Goal: Task Accomplishment & Management: Use online tool/utility

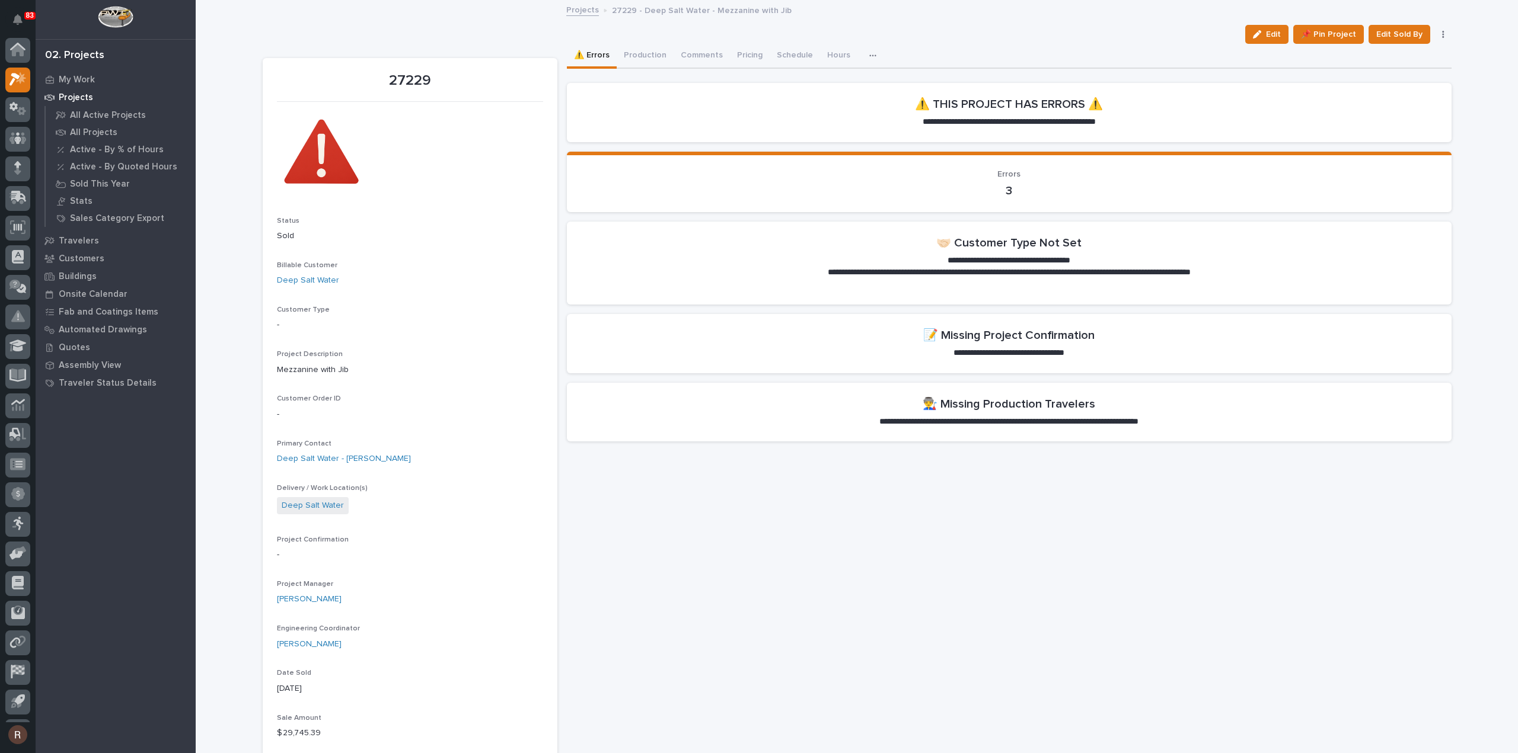
scroll to position [26, 0]
click at [70, 93] on p "Projects" at bounding box center [76, 97] width 34 height 11
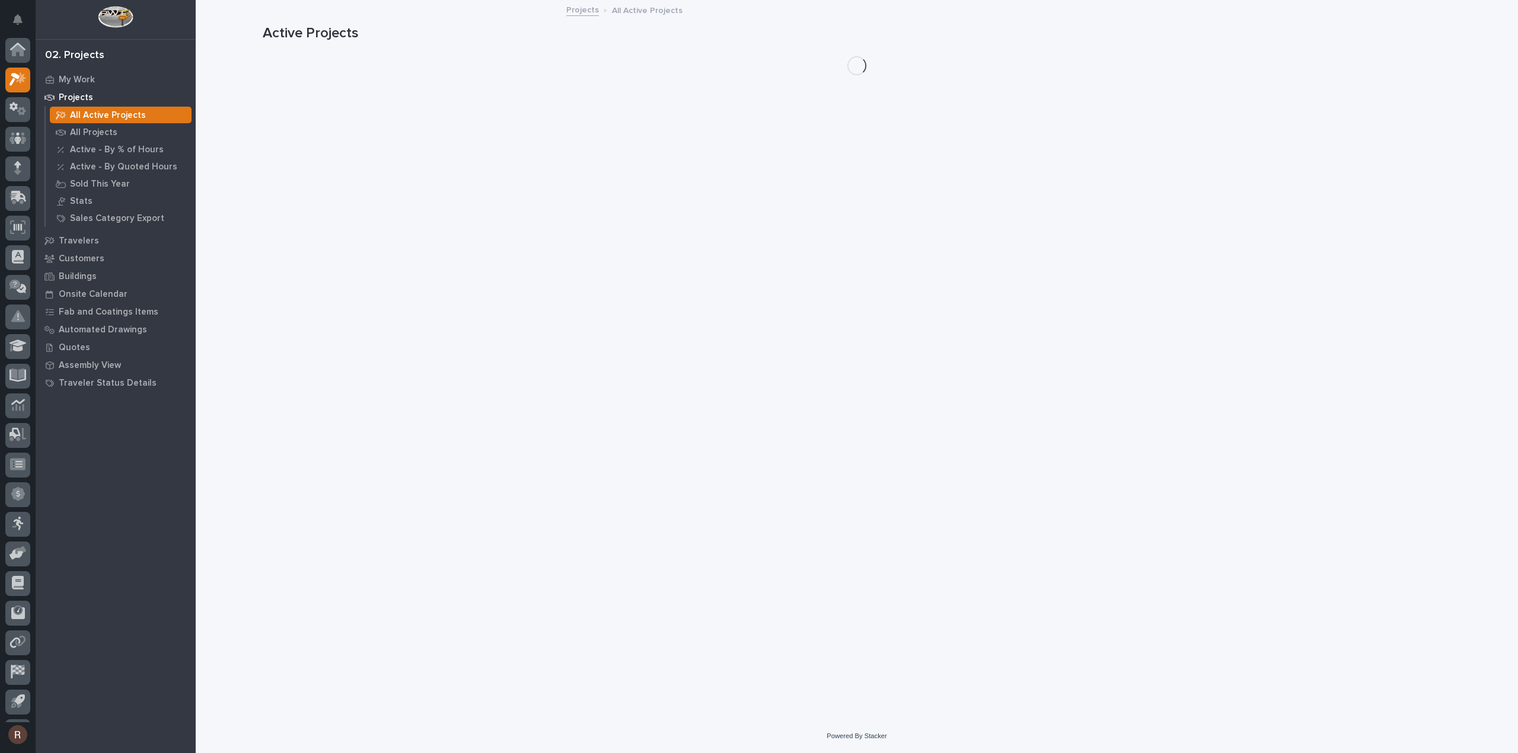
scroll to position [26, 0]
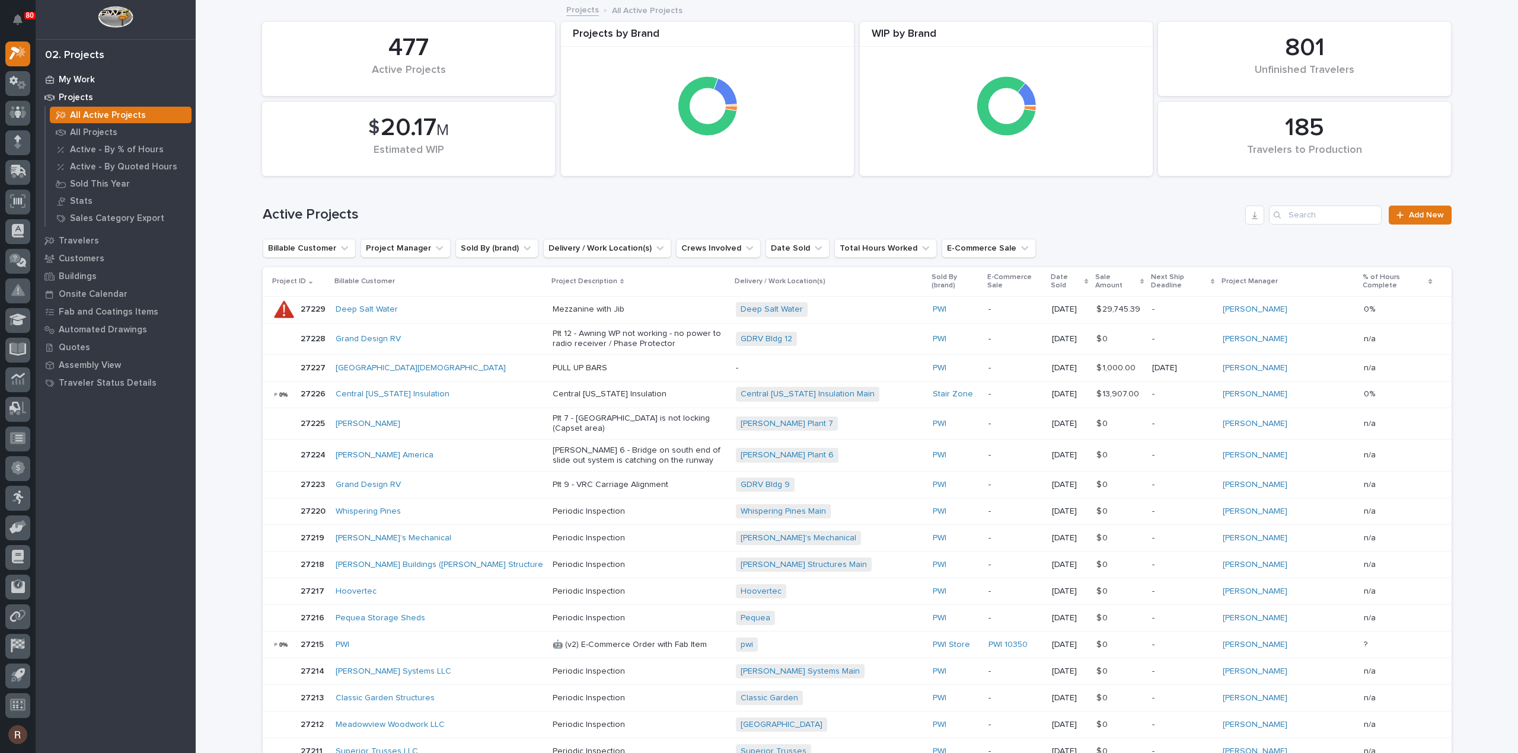
click at [117, 77] on div "My Work" at bounding box center [116, 79] width 154 height 17
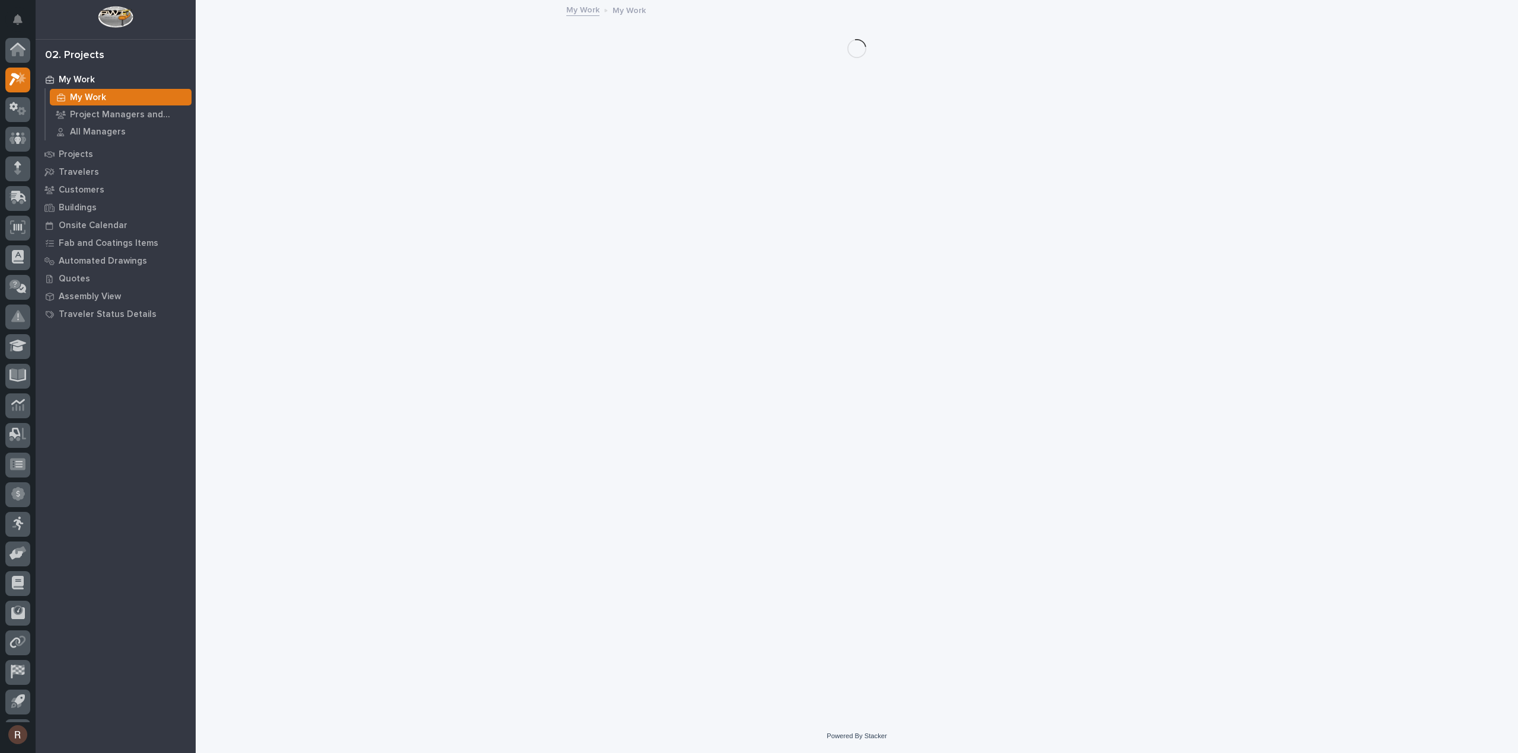
scroll to position [26, 0]
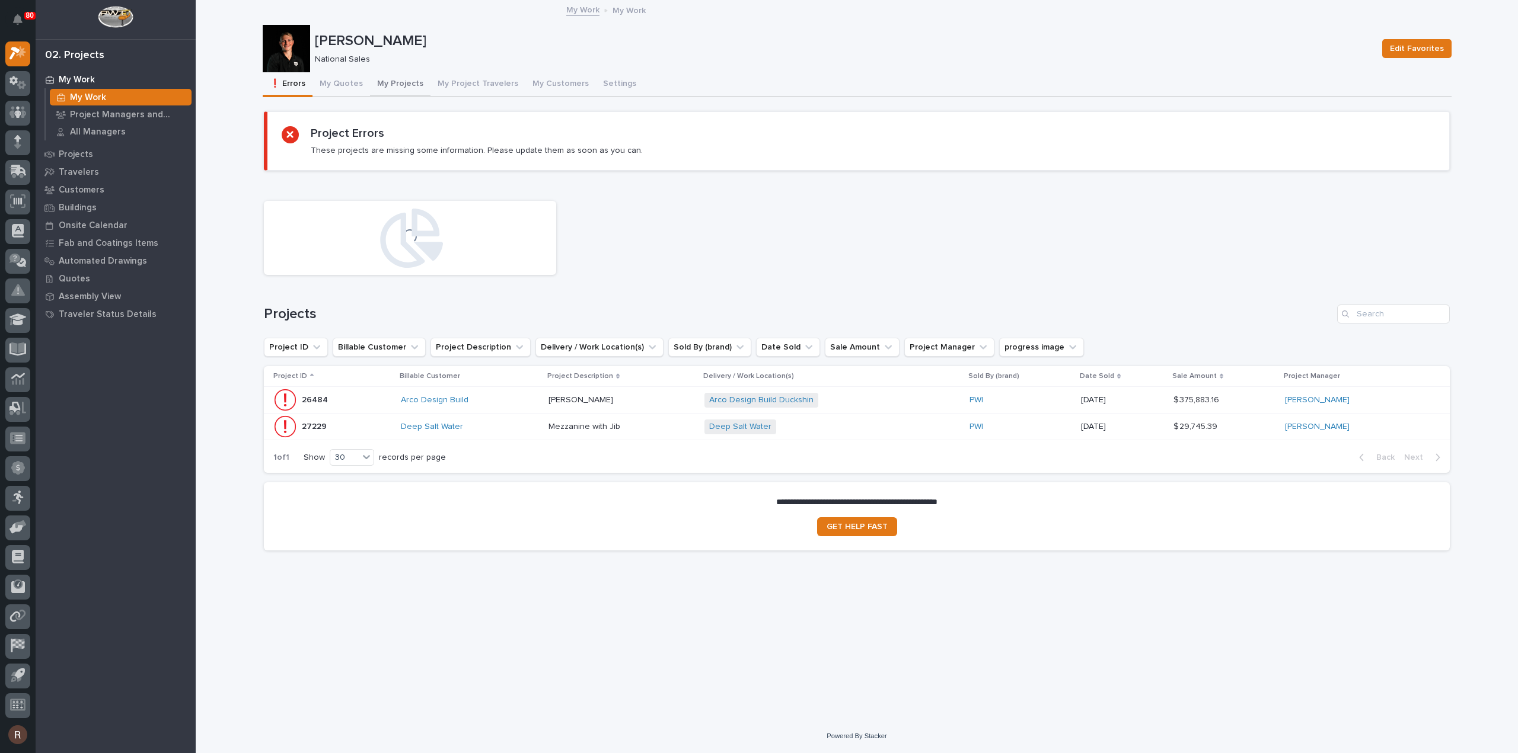
click at [408, 82] on button "My Projects" at bounding box center [400, 84] width 60 height 25
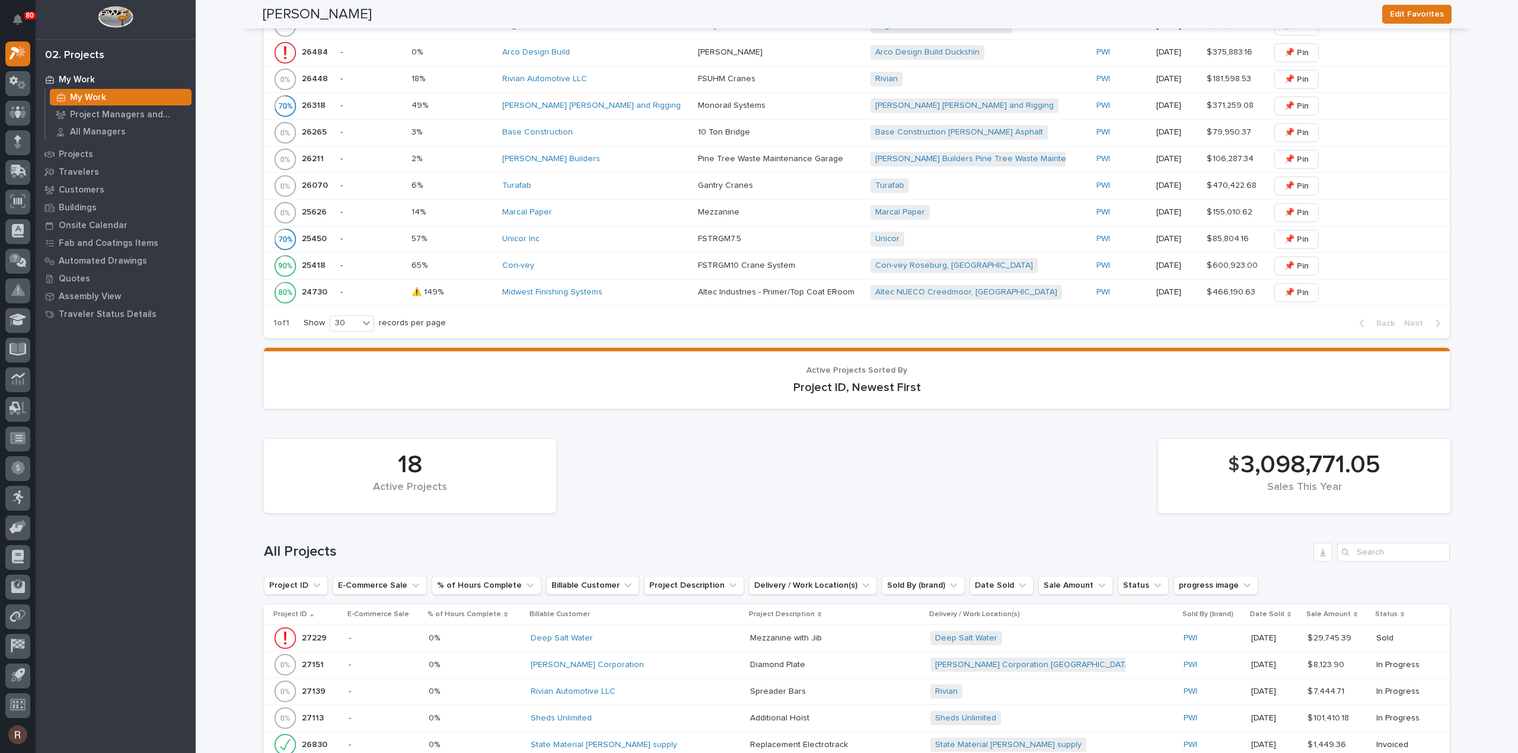
scroll to position [617, 0]
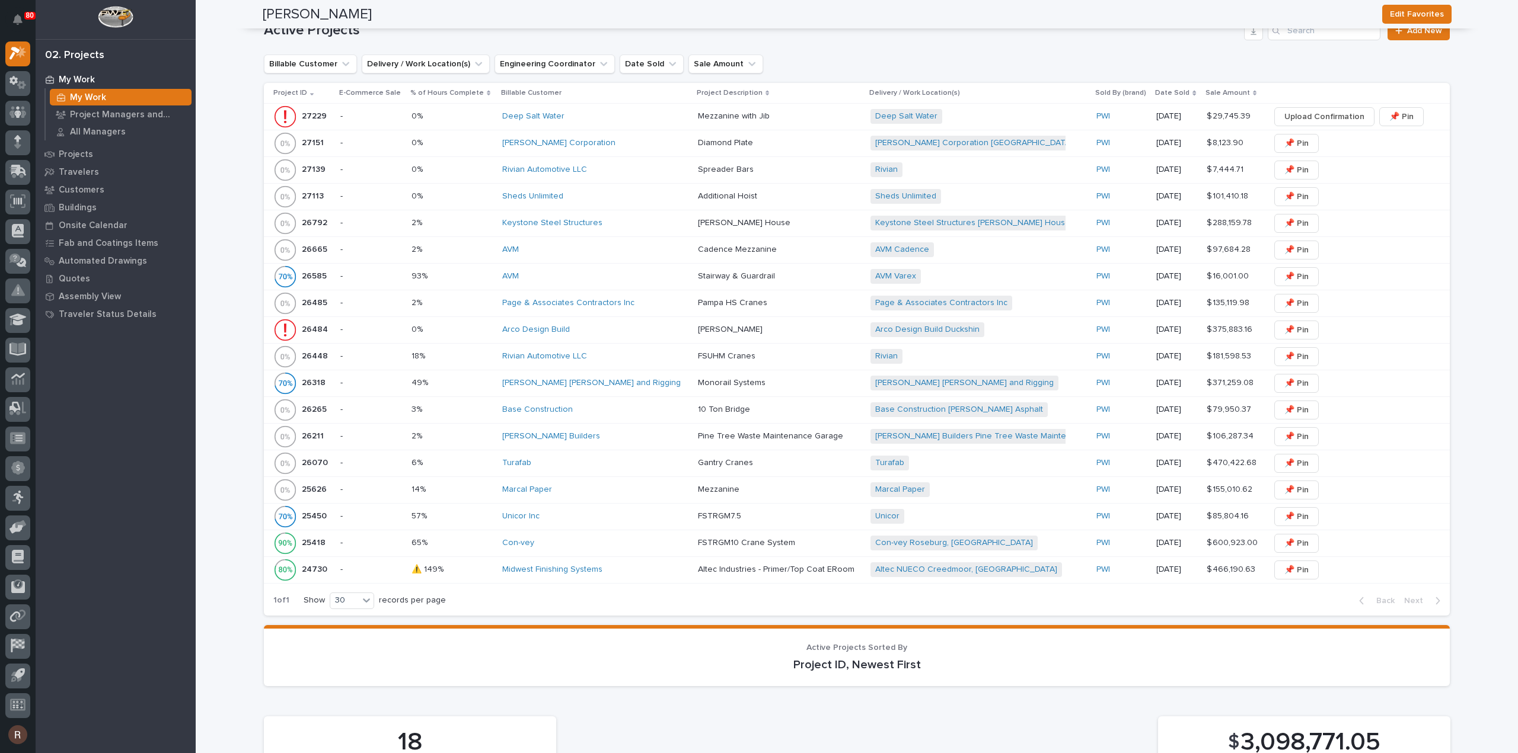
click at [478, 194] on p at bounding box center [451, 196] width 81 height 10
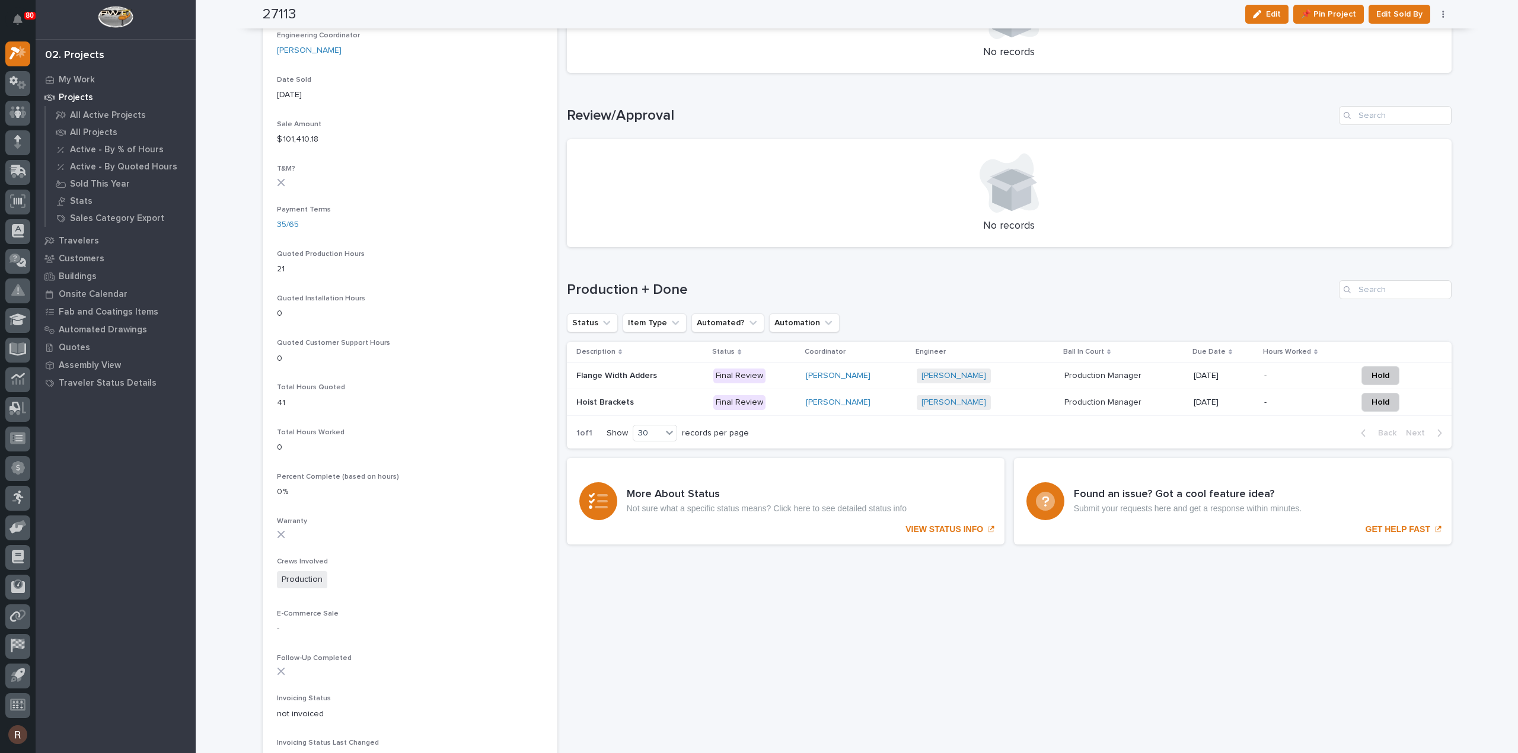
scroll to position [474, 0]
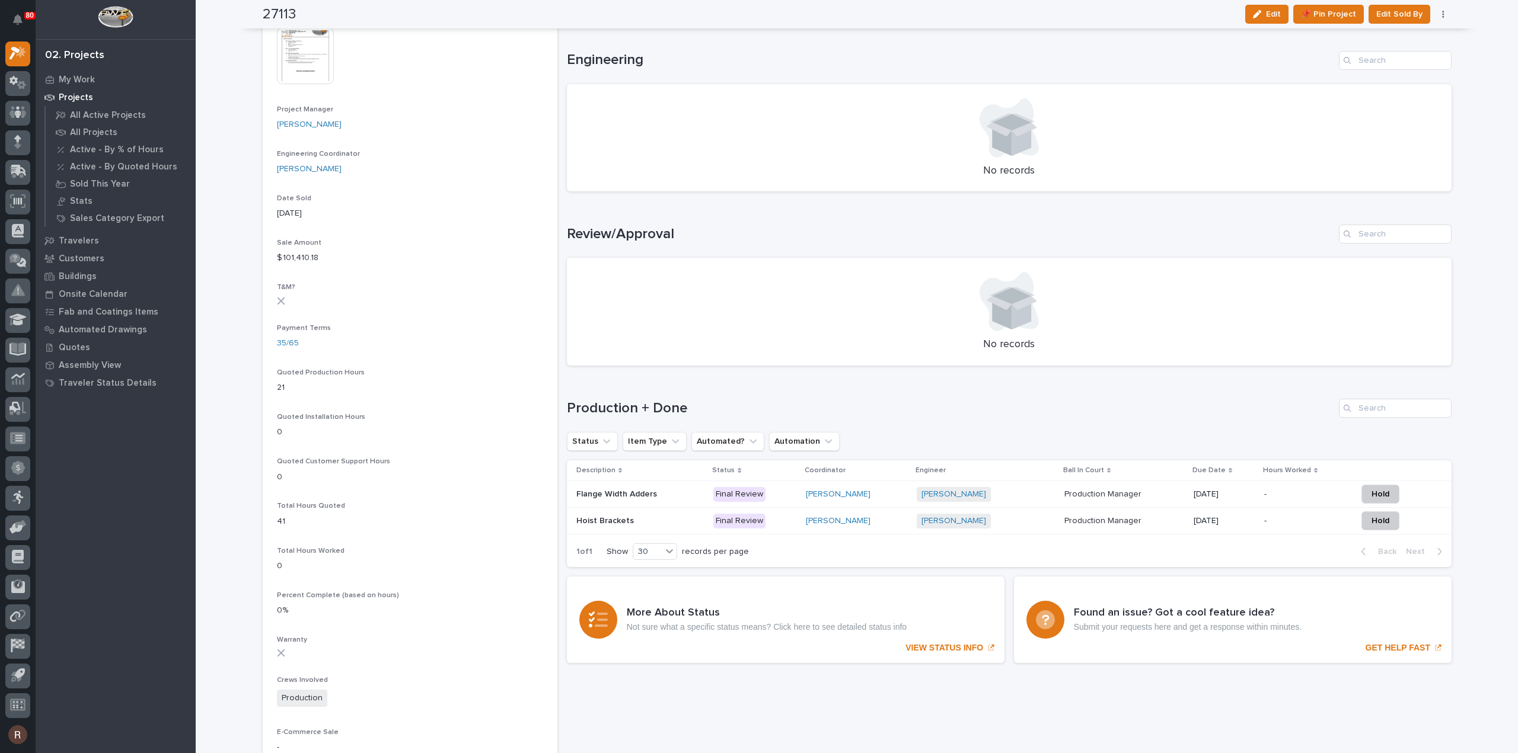
click at [1039, 404] on h1 "Production + Done" at bounding box center [950, 408] width 767 height 17
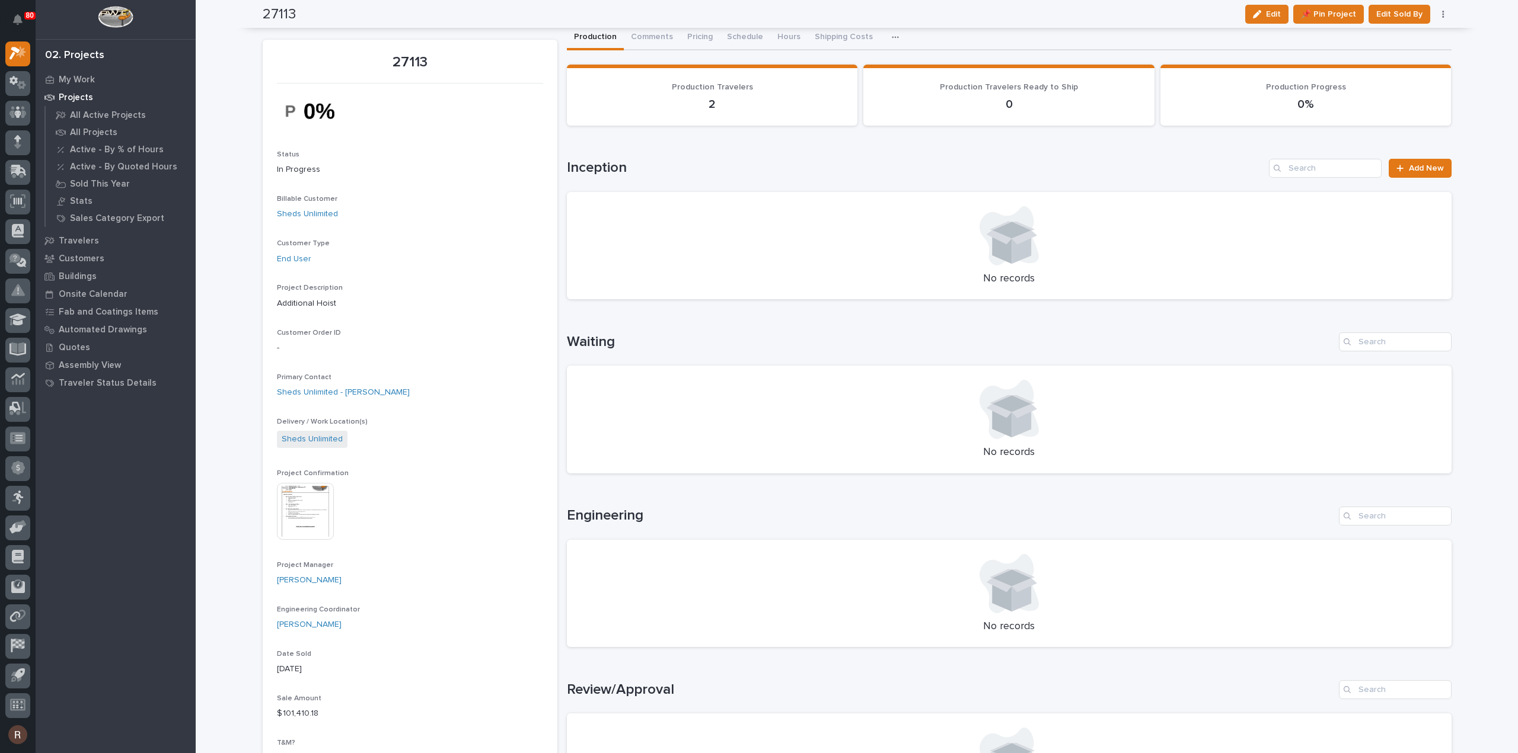
scroll to position [0, 0]
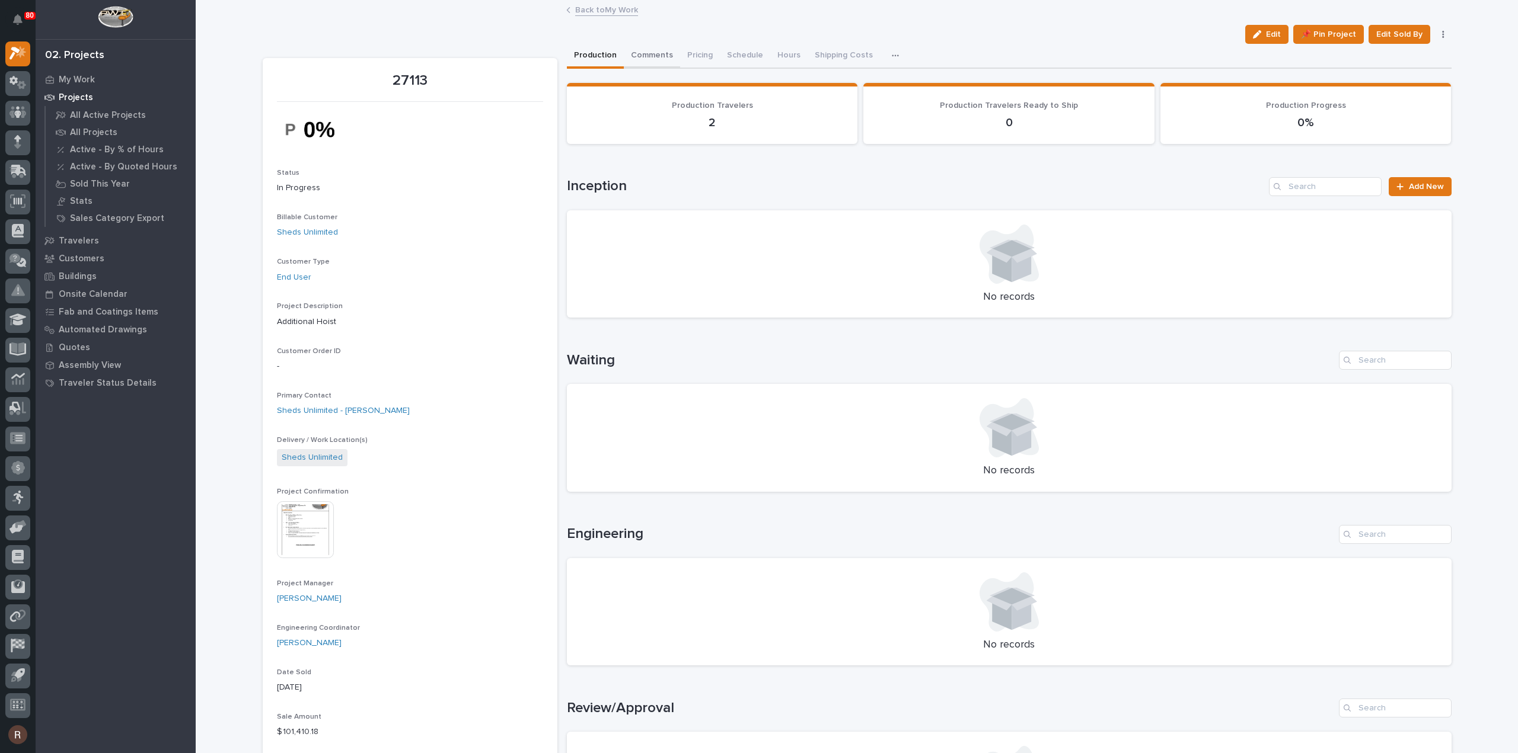
click at [654, 53] on button "Comments" at bounding box center [652, 56] width 56 height 25
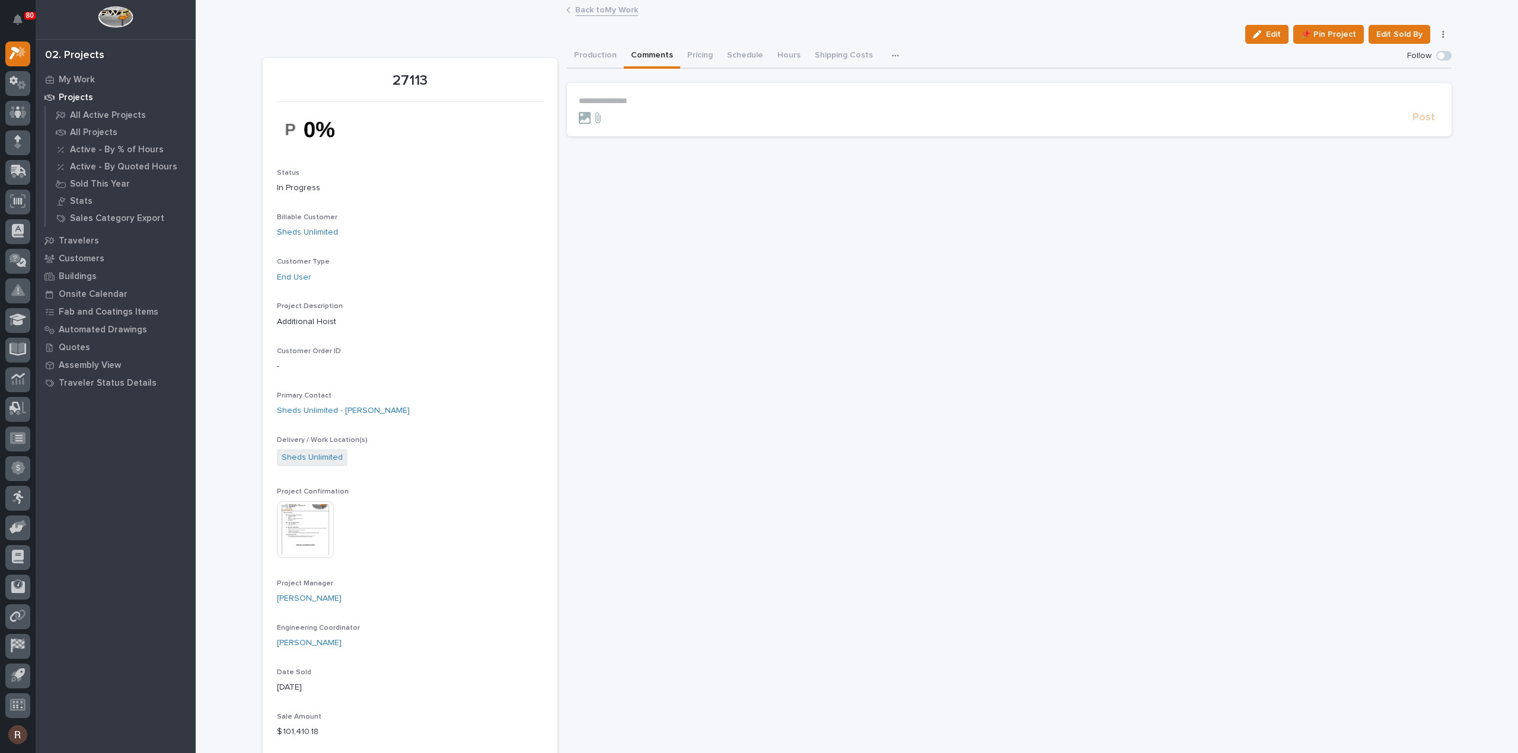
click at [617, 97] on p "**********" at bounding box center [1009, 101] width 861 height 10
click at [609, 117] on span "Adam Yutzy" at bounding box center [610, 118] width 66 height 8
click at [640, 106] on p "**********" at bounding box center [1009, 102] width 861 height 12
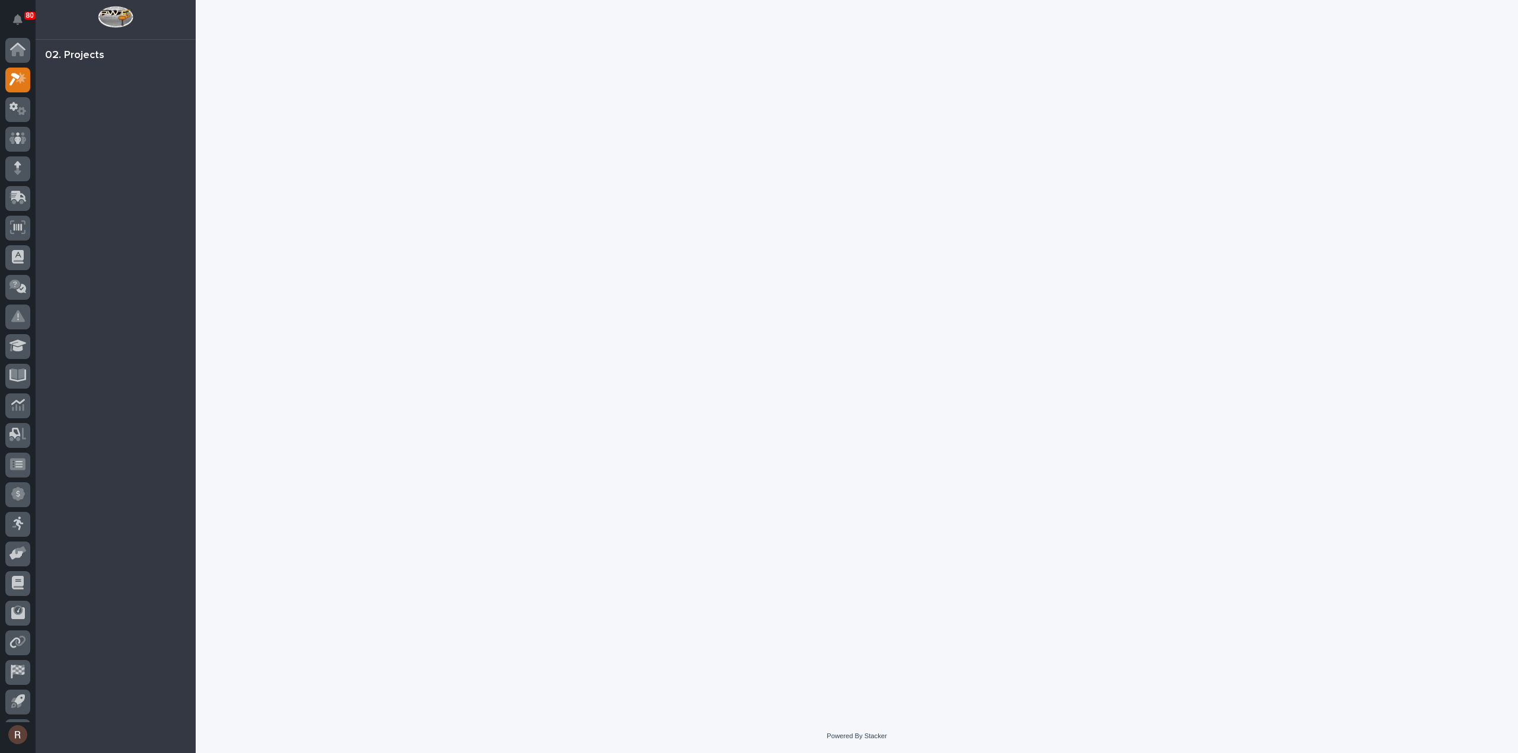
scroll to position [26, 0]
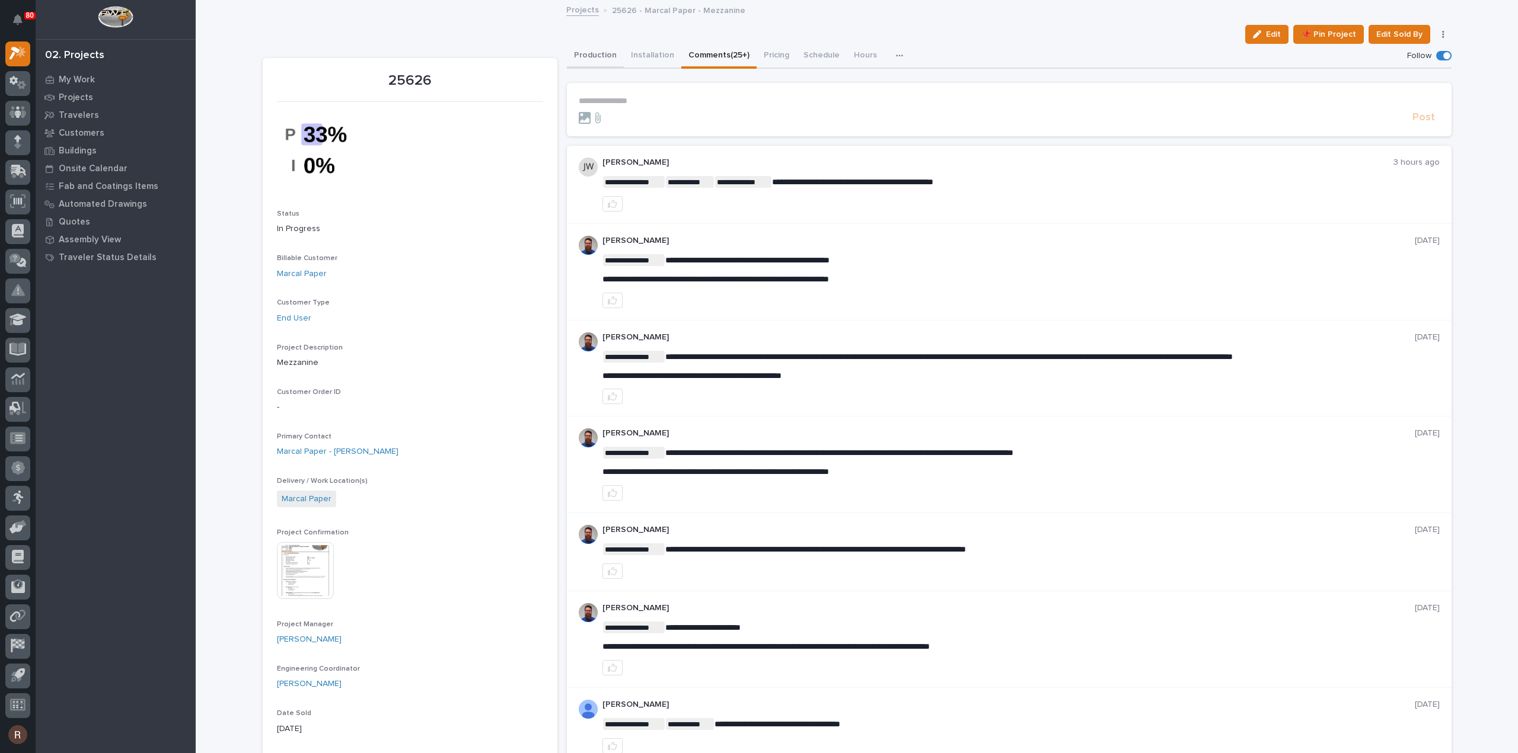
click at [593, 55] on button "Production" at bounding box center [595, 56] width 57 height 25
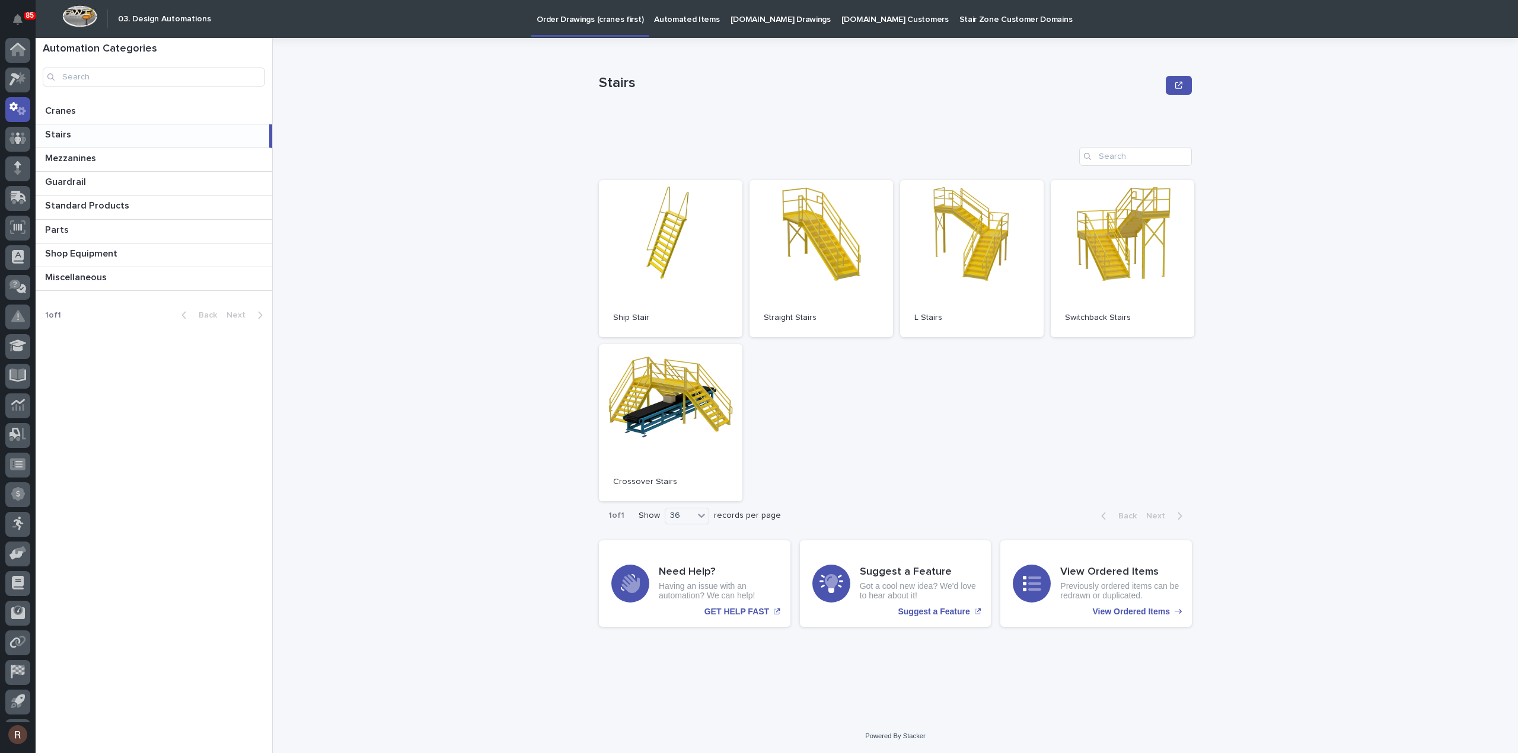
scroll to position [26, 0]
click at [133, 160] on p at bounding box center [156, 158] width 222 height 11
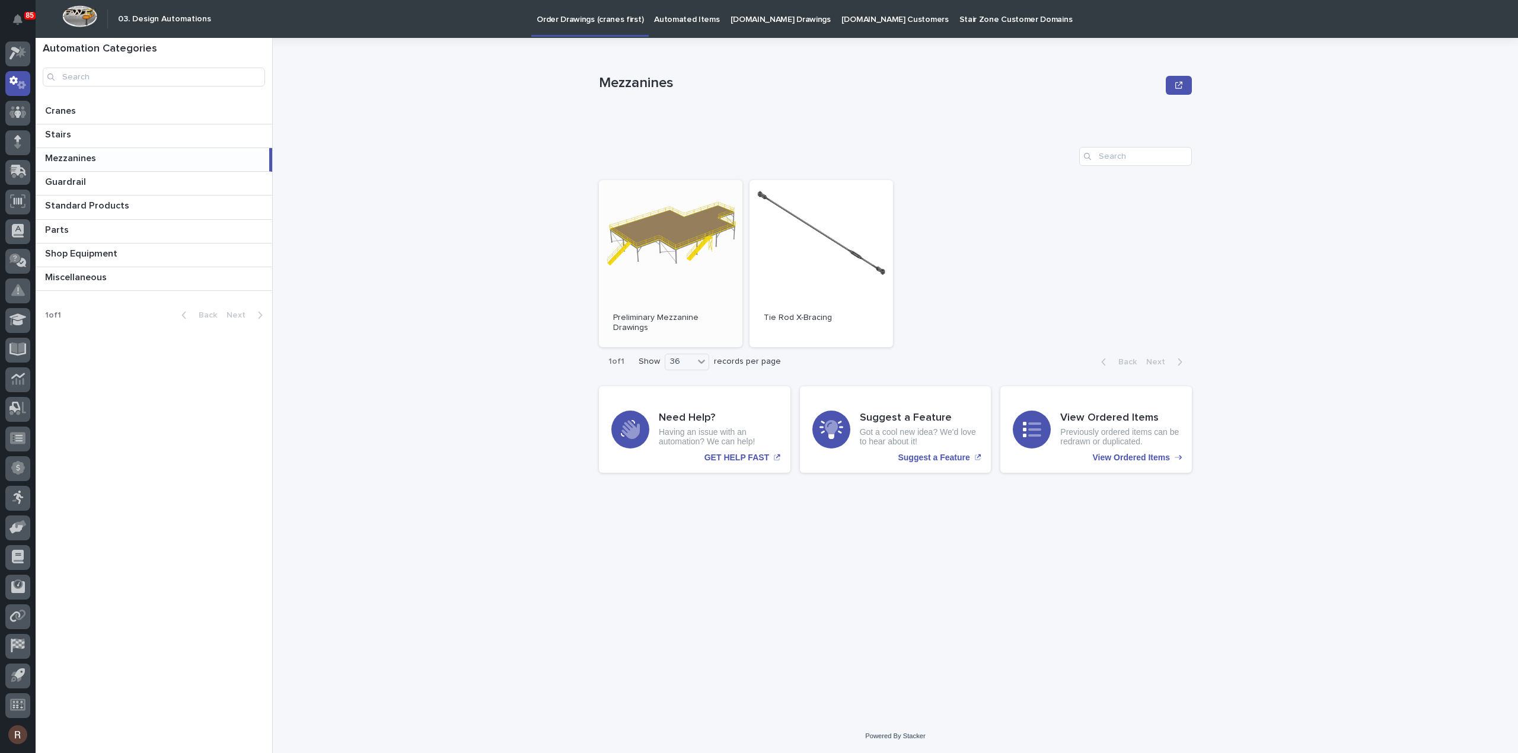
click at [674, 257] on link "Open" at bounding box center [670, 263] width 143 height 167
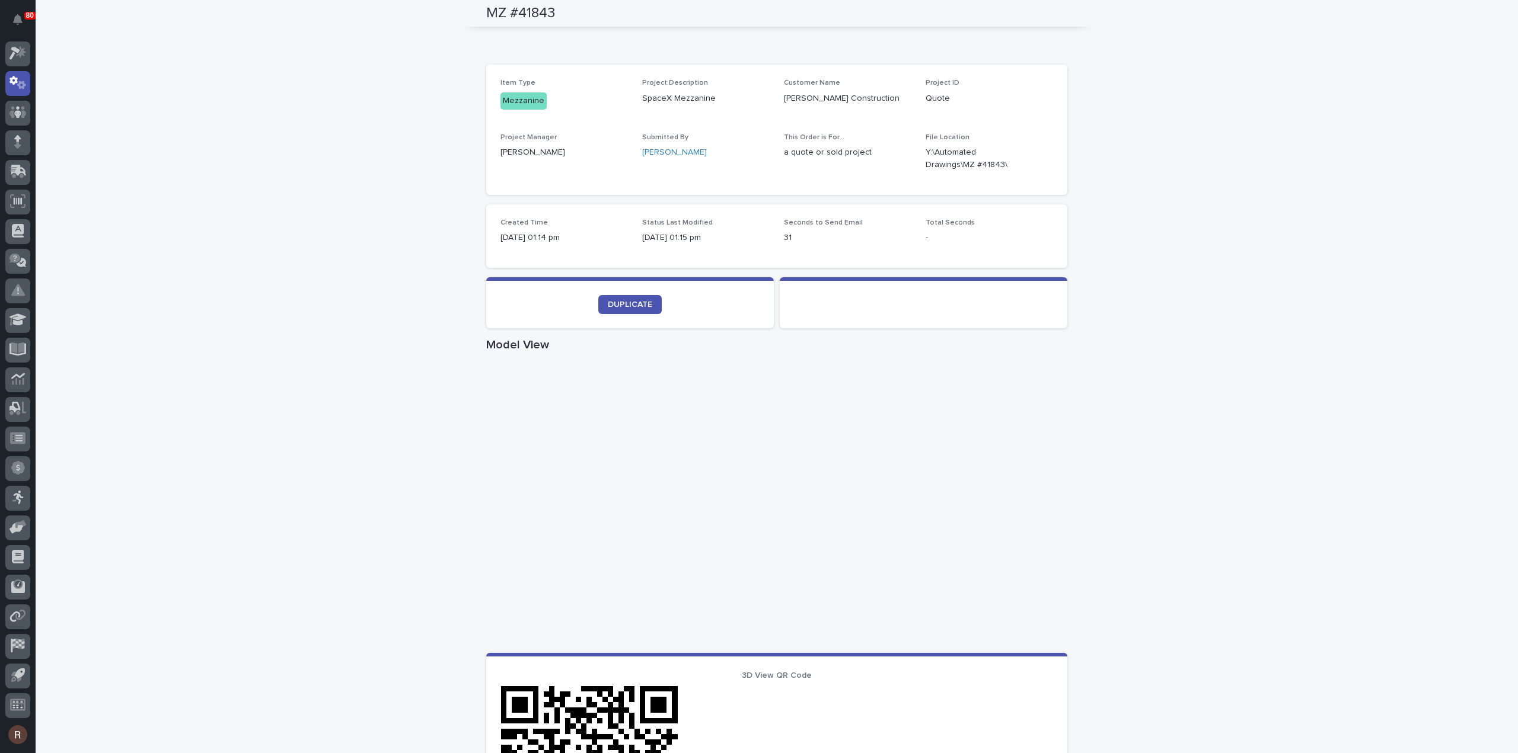
scroll to position [373, 0]
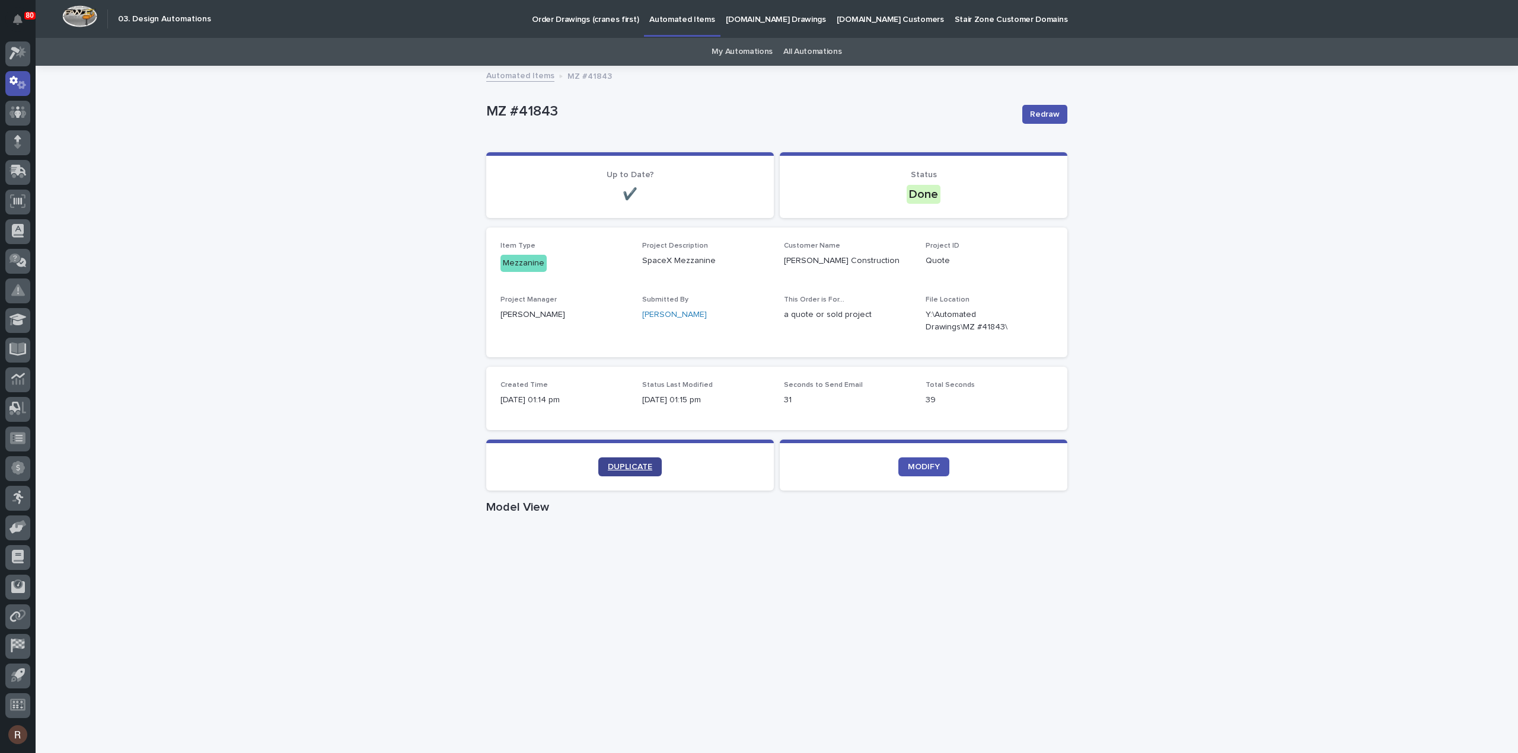
click at [641, 463] on span "DUPLICATE" at bounding box center [630, 467] width 44 height 8
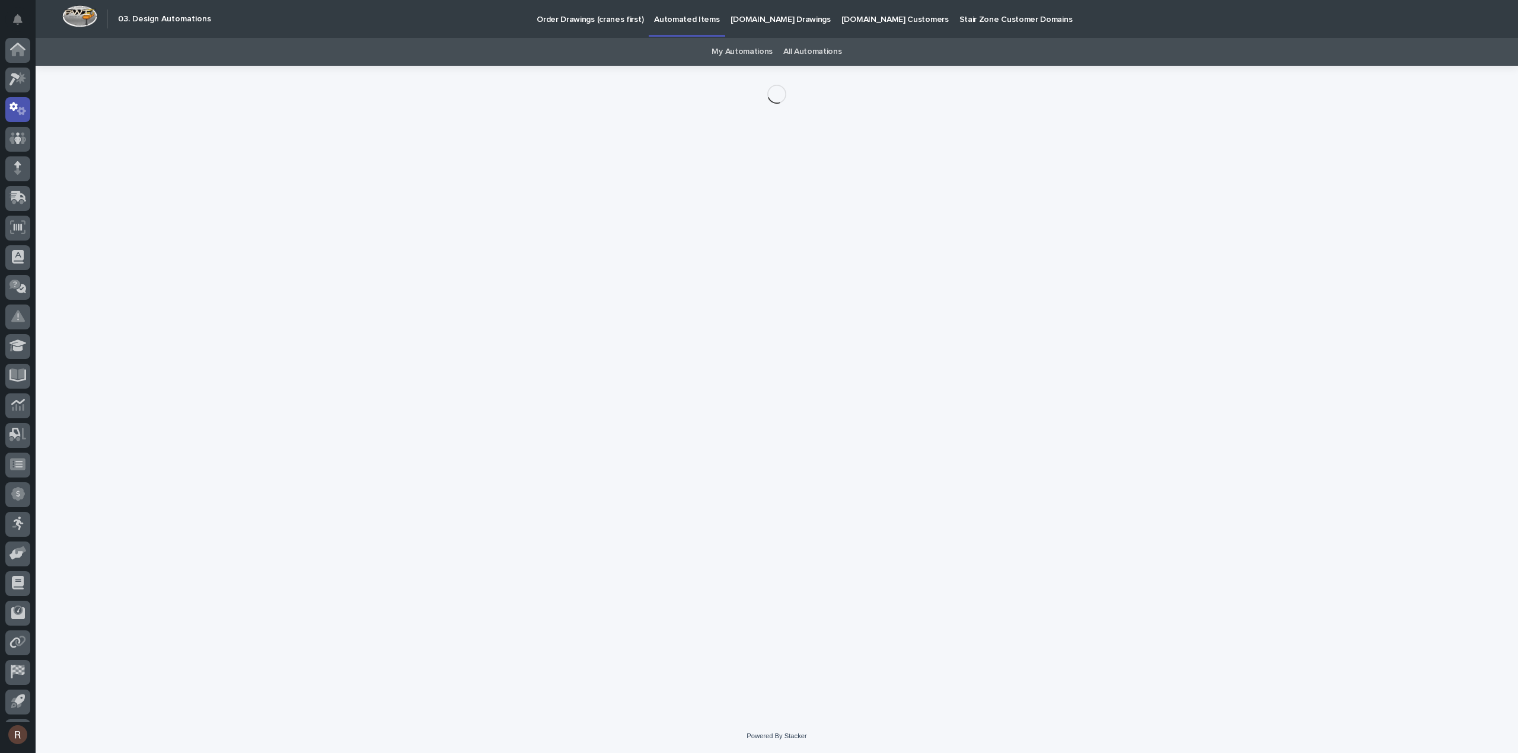
scroll to position [26, 0]
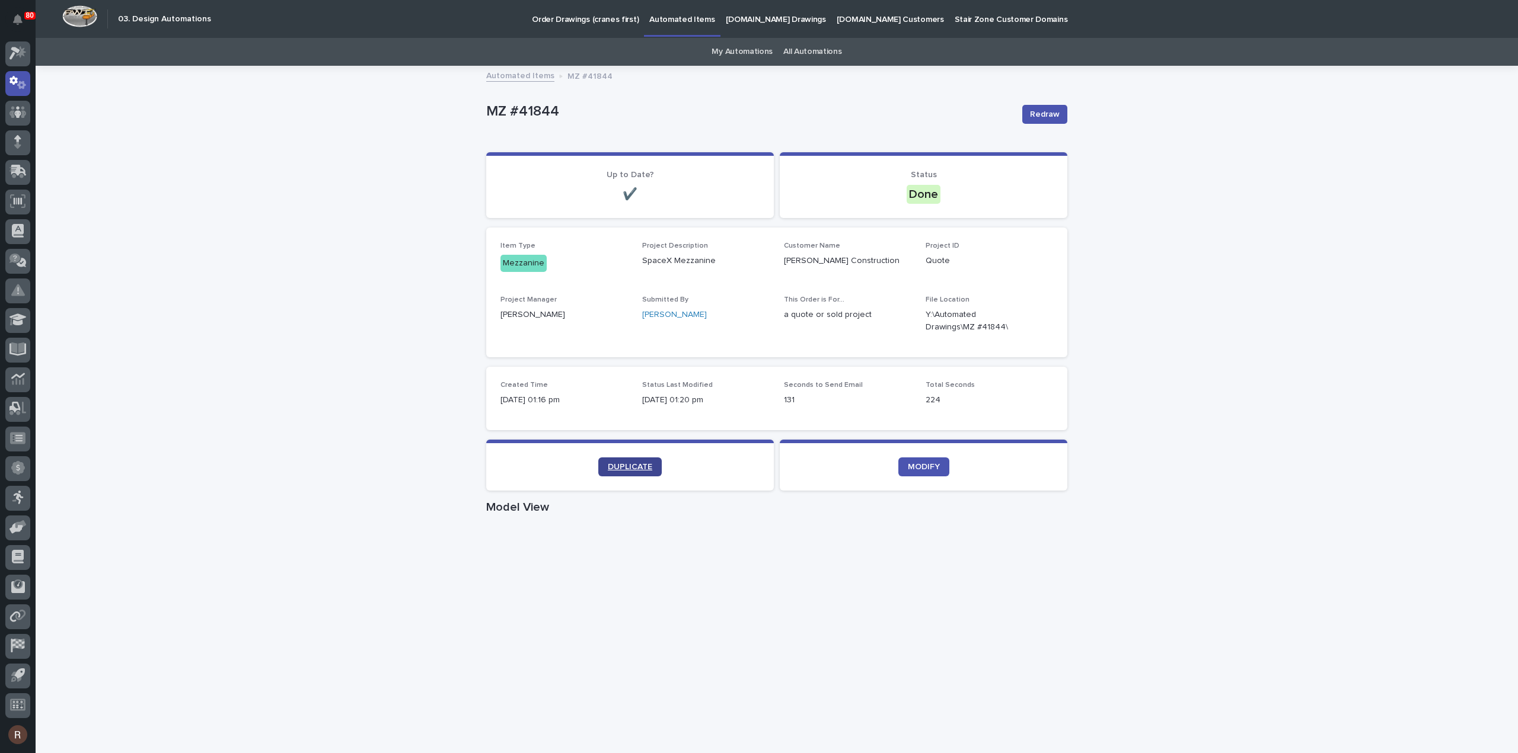
click at [617, 474] on link "DUPLICATE" at bounding box center [629, 467] width 63 height 19
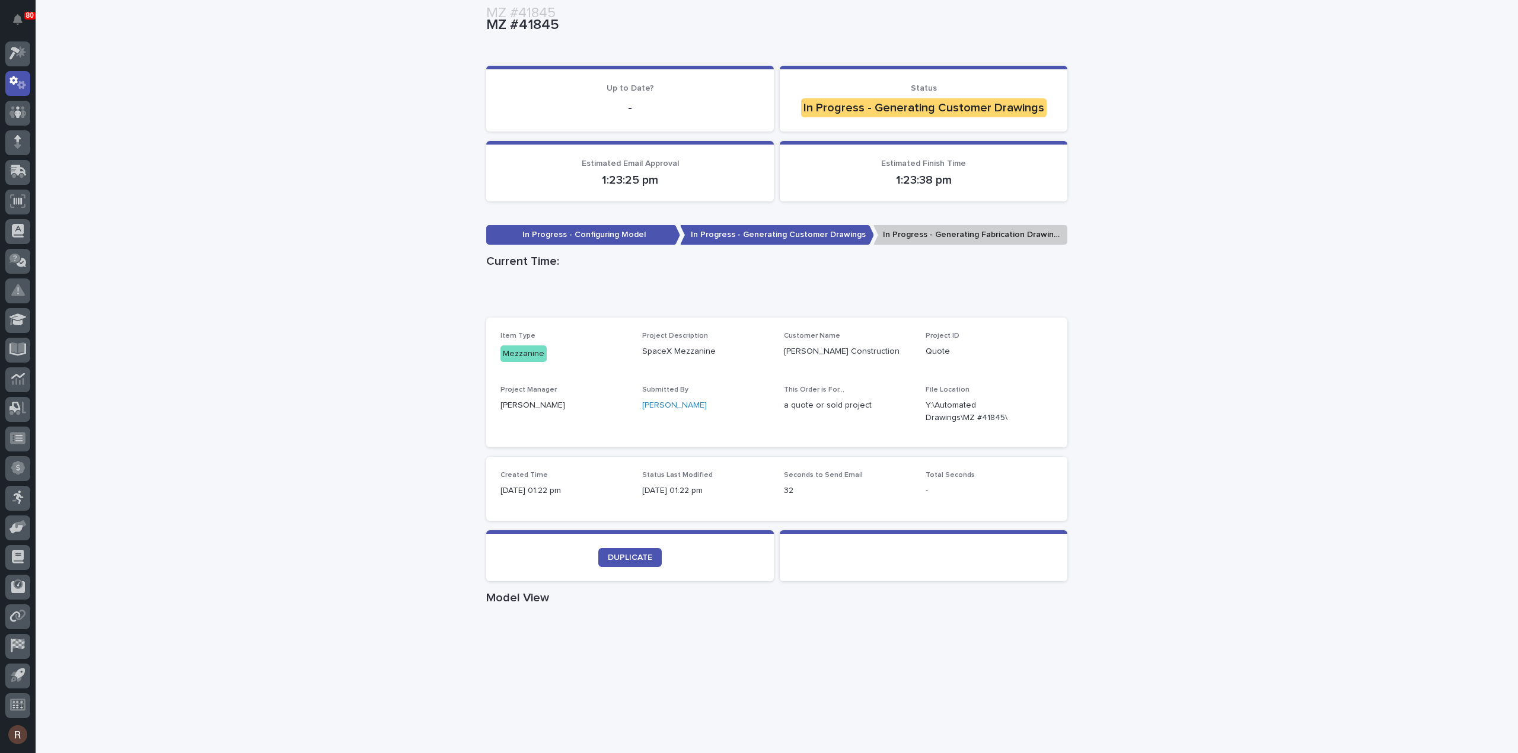
scroll to position [326, 0]
